Goal: Task Accomplishment & Management: Manage account settings

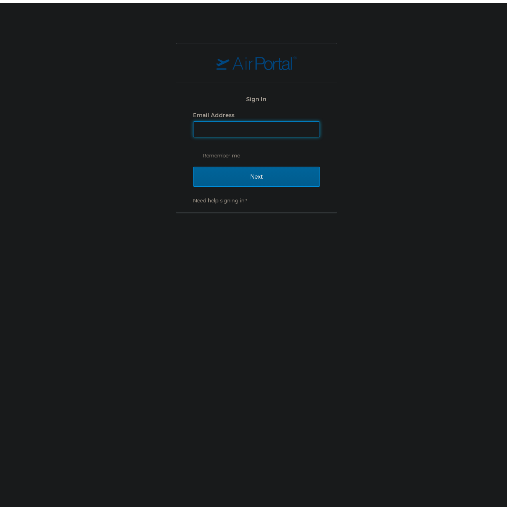
click at [240, 129] on input "Email Address" at bounding box center [256, 126] width 126 height 15
type input "shiva.tanwer@goosehead.com"
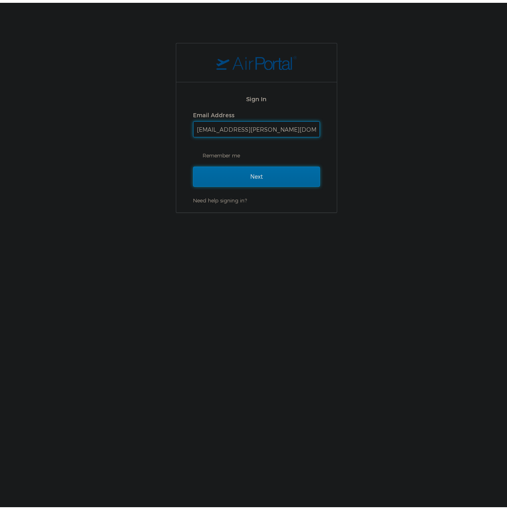
click at [243, 174] on input "Next" at bounding box center [256, 174] width 127 height 20
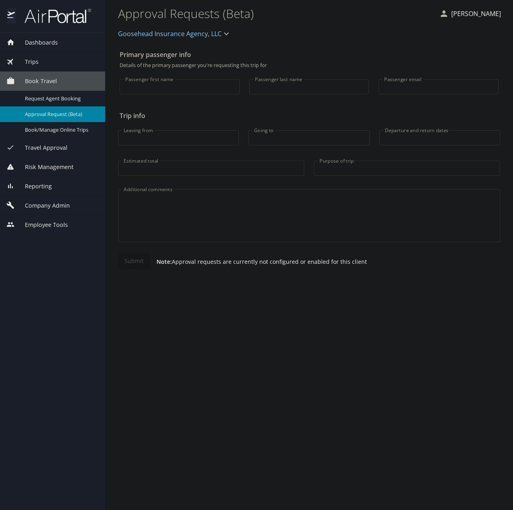
click at [47, 207] on span "Company Admin" at bounding box center [42, 205] width 55 height 9
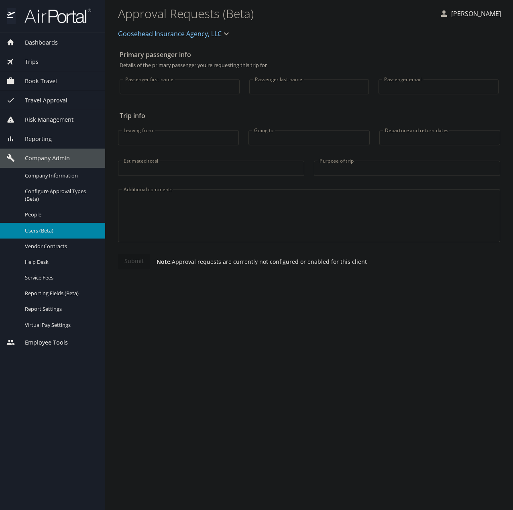
click at [43, 227] on span "Users (Beta)" at bounding box center [60, 231] width 71 height 8
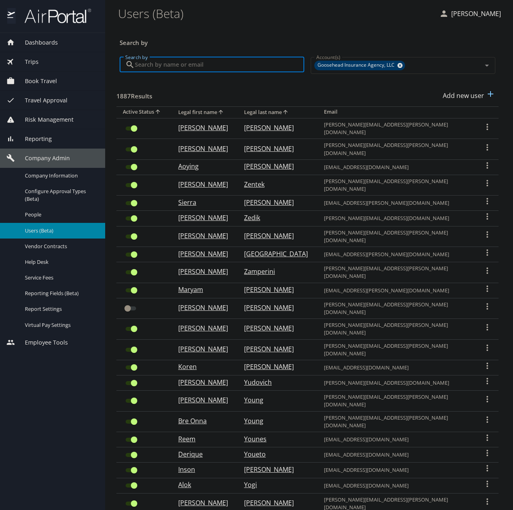
click at [191, 60] on input "Search by" at bounding box center [219, 64] width 169 height 15
click at [167, 65] on input "Search by" at bounding box center [219, 64] width 169 height 15
paste input "[PERSON_NAME][EMAIL_ADDRESS][PERSON_NAME][DOMAIN_NAME]"
type input "[PERSON_NAME][EMAIL_ADDRESS][PERSON_NAME][DOMAIN_NAME]"
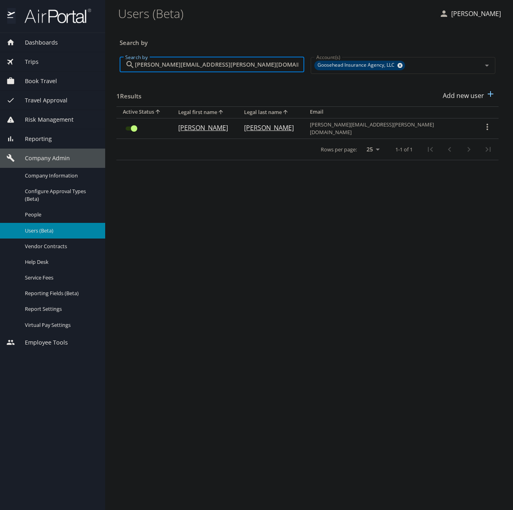
click at [128, 127] on input "User Search Table" at bounding box center [134, 129] width 29 height 10
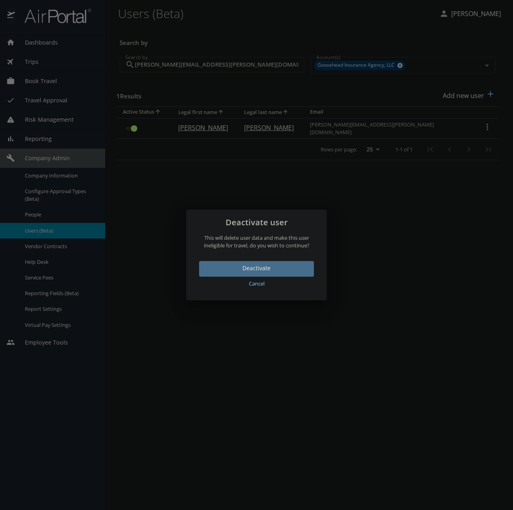
click at [243, 265] on span "Deactivate" at bounding box center [256, 268] width 102 height 10
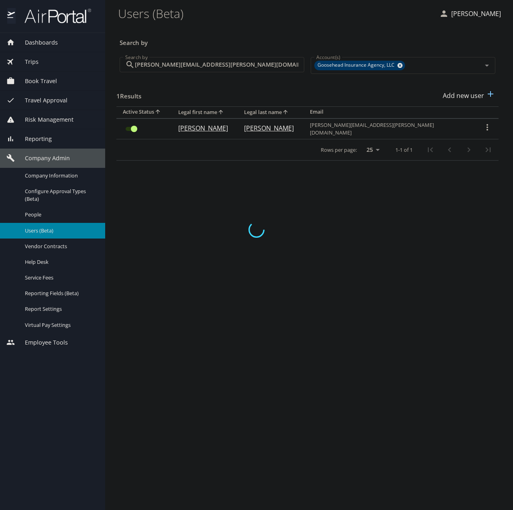
checkbox input "false"
click at [248, 66] on input "[PERSON_NAME][EMAIL_ADDRESS][PERSON_NAME][DOMAIN_NAME]" at bounding box center [219, 64] width 169 height 15
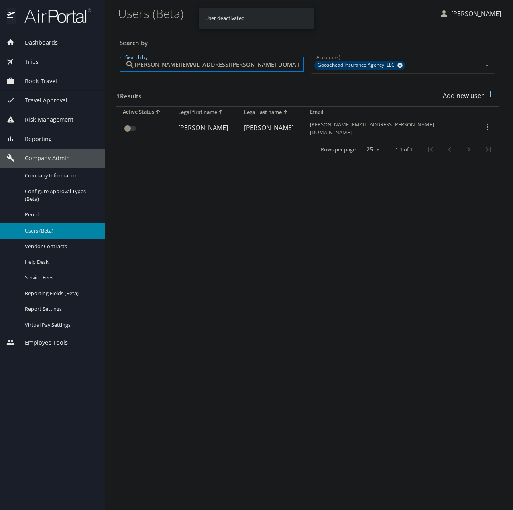
click at [248, 66] on input "[PERSON_NAME][EMAIL_ADDRESS][PERSON_NAME][DOMAIN_NAME]" at bounding box center [219, 64] width 169 height 15
paste input "[PERSON_NAME].[PERSON_NAME]"
type input "[PERSON_NAME][EMAIL_ADDRESS][PERSON_NAME][DOMAIN_NAME]"
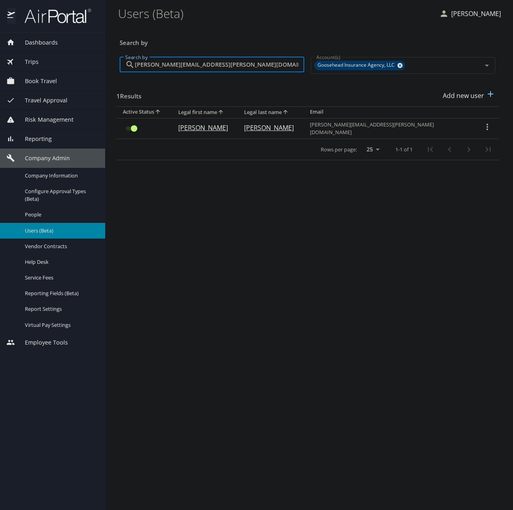
click at [126, 127] on input "User Search Table" at bounding box center [134, 129] width 29 height 10
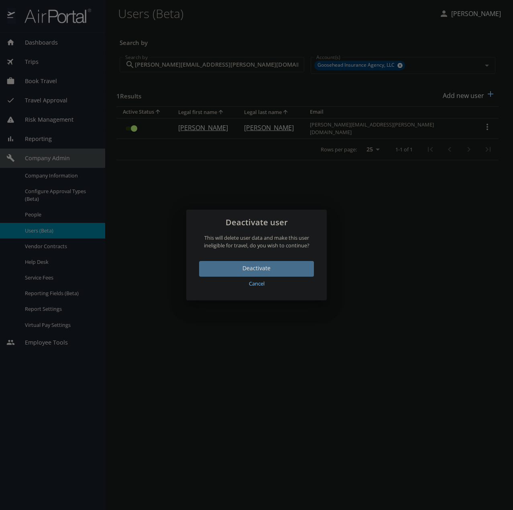
click at [299, 268] on span "Deactivate" at bounding box center [256, 268] width 102 height 10
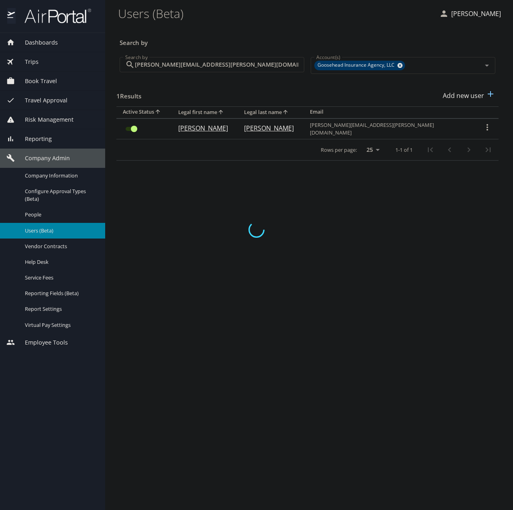
checkbox input "false"
